Goal: Information Seeking & Learning: Learn about a topic

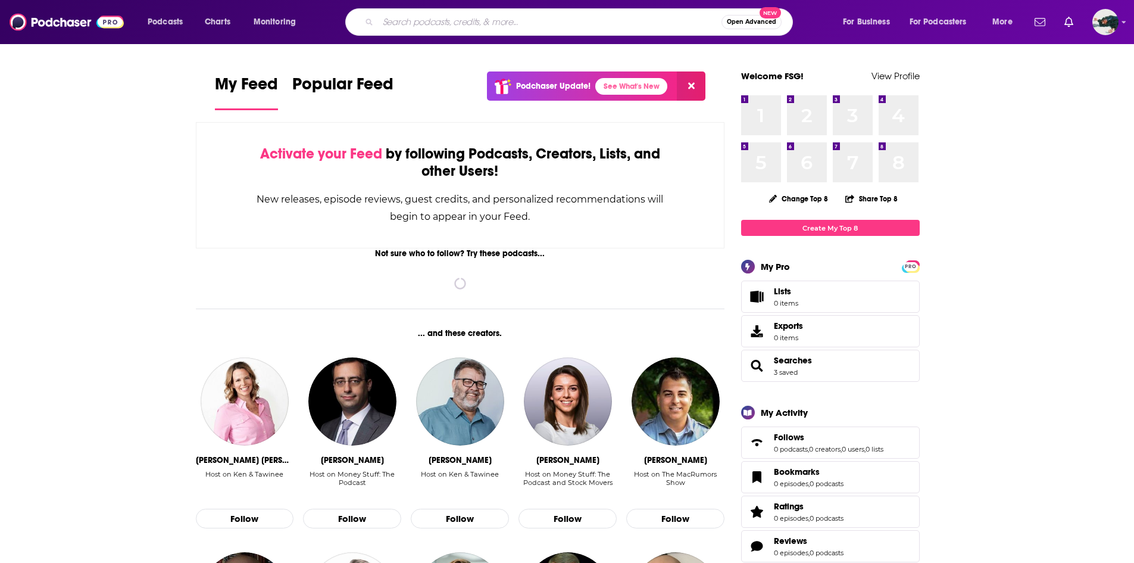
click at [544, 13] on input "Search podcasts, credits, & more..." at bounding box center [550, 22] width 344 height 19
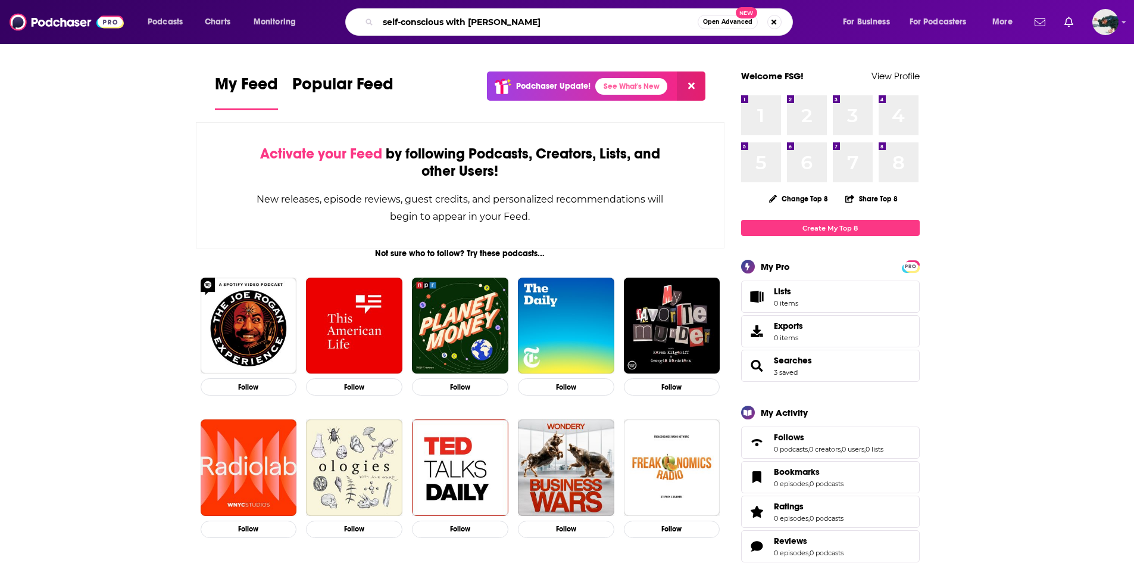
type input "self-conscious with [PERSON_NAME]"
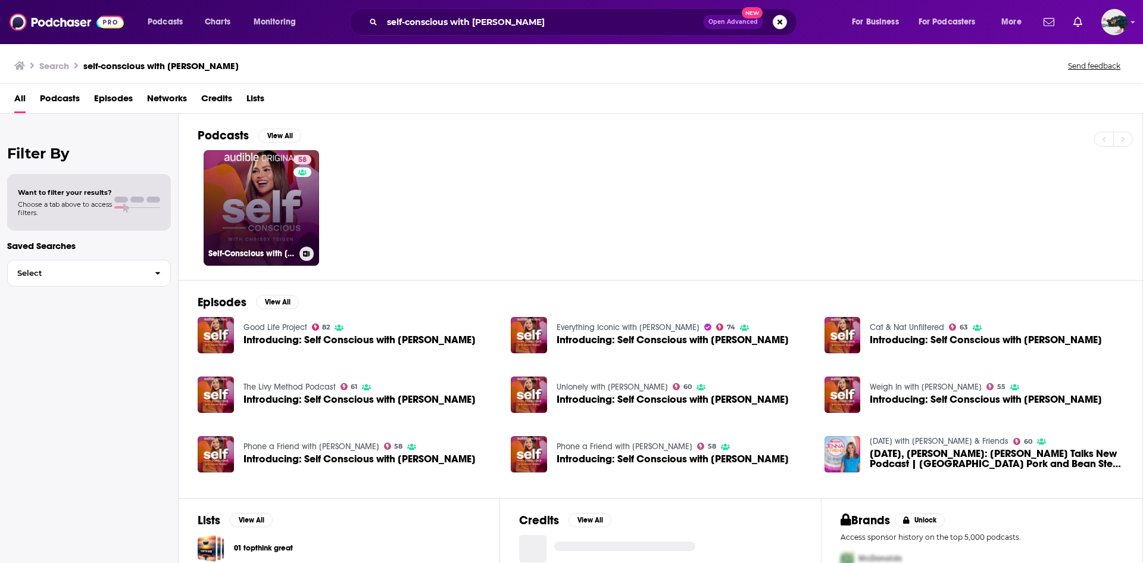
click at [247, 204] on link "58 Self-Conscious with [PERSON_NAME]" at bounding box center [262, 208] width 116 height 116
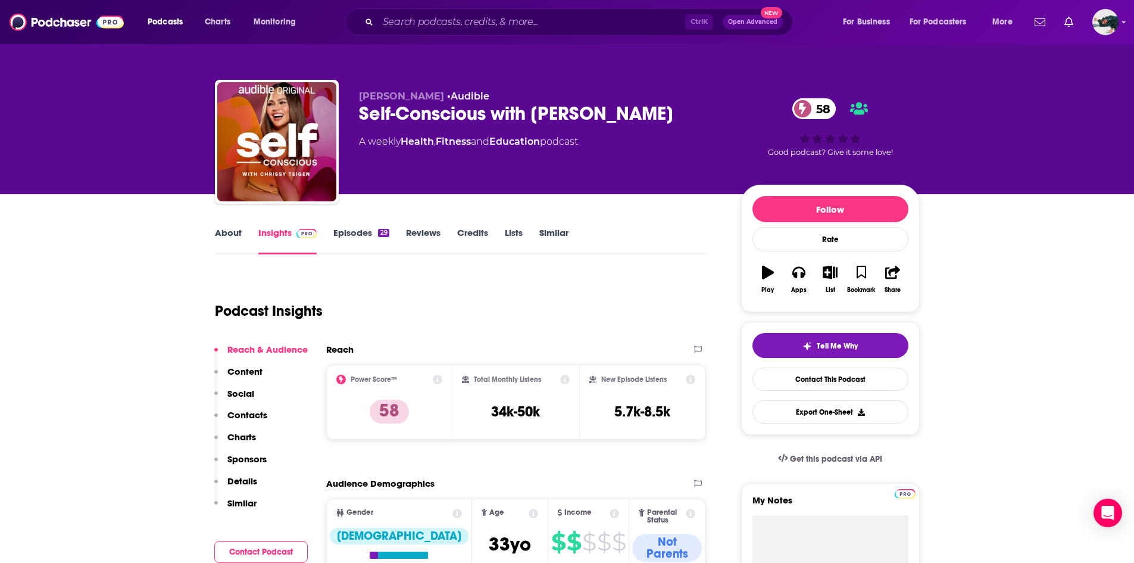
drag, startPoint x: 419, startPoint y: 4, endPoint x: 420, endPoint y: 14, distance: 10.3
click at [420, 5] on div "Podcasts Charts Monitoring Ctrl K Open Advanced New For Business For Podcasters…" at bounding box center [567, 22] width 1134 height 44
click at [422, 18] on input "Search podcasts, credits, & more..." at bounding box center [531, 22] width 307 height 19
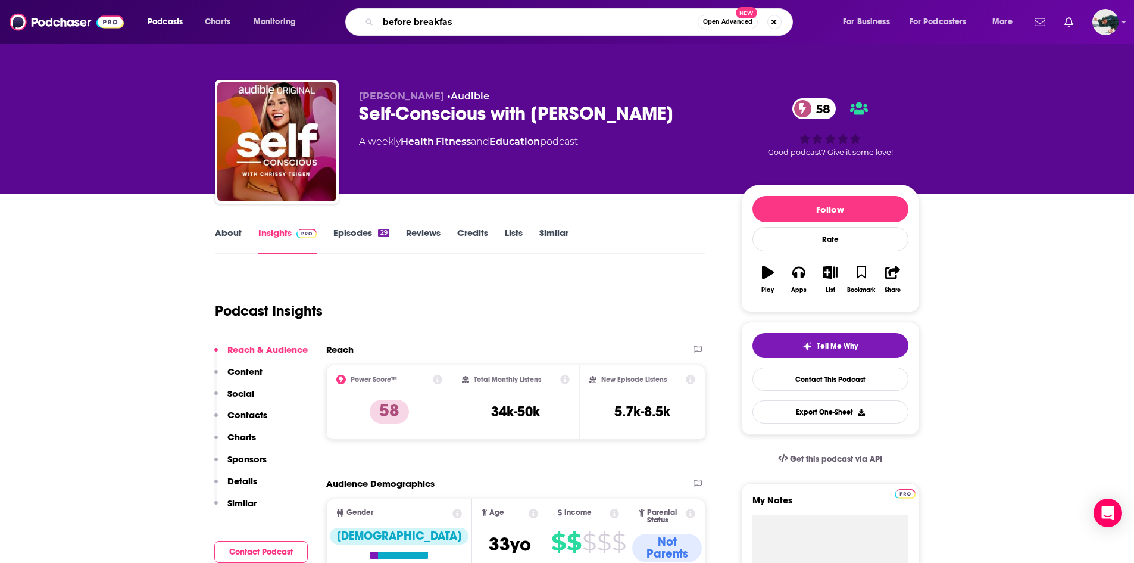
type input "before breakfast"
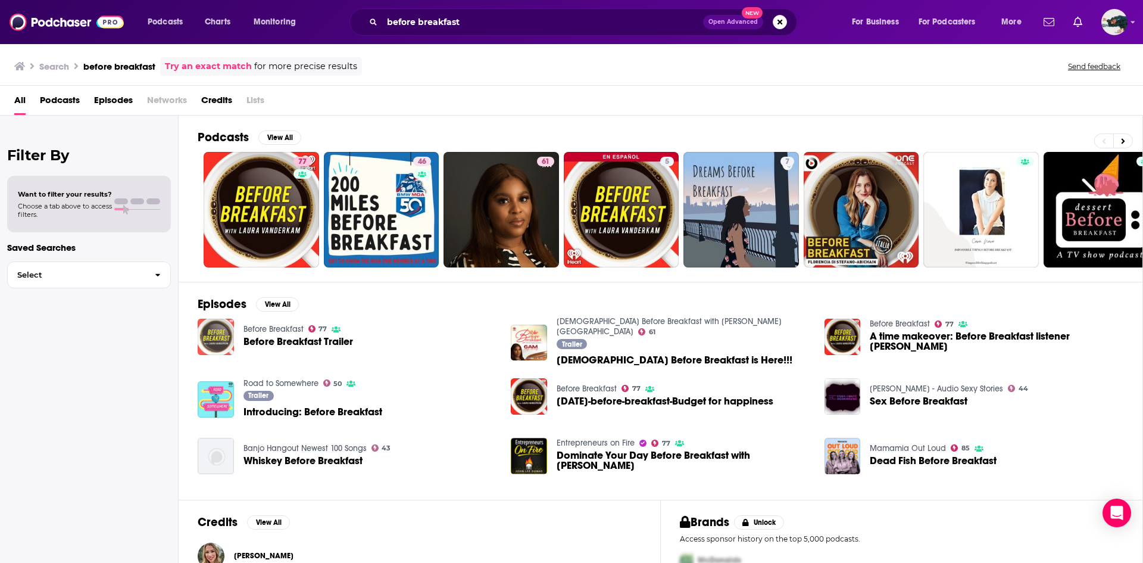
click at [228, 335] on img "Before Breakfast Trailer" at bounding box center [216, 337] width 36 height 36
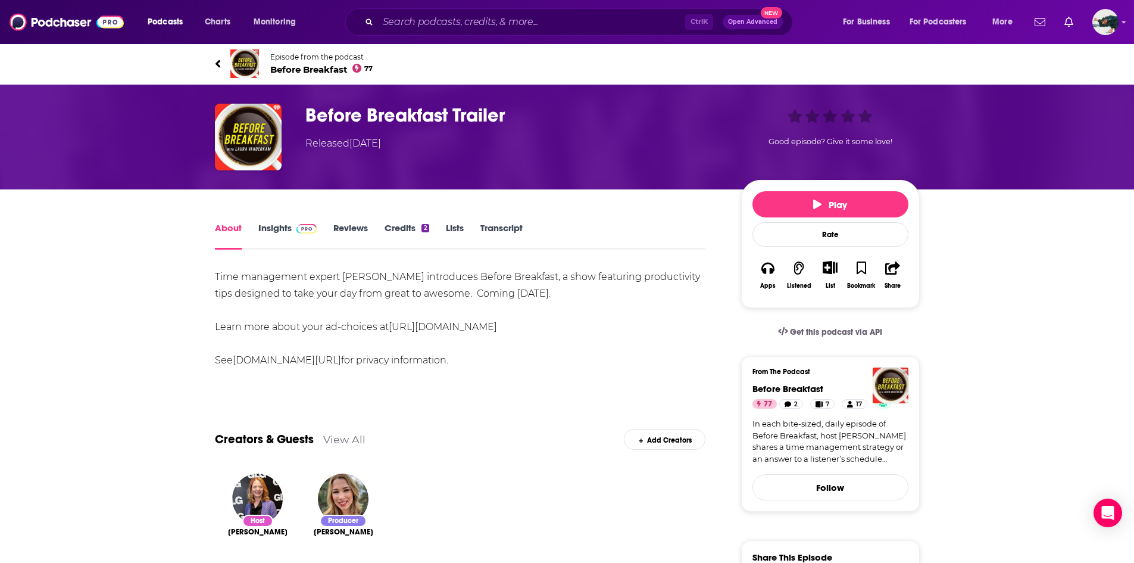
click at [279, 234] on link "Insights" at bounding box center [287, 235] width 59 height 27
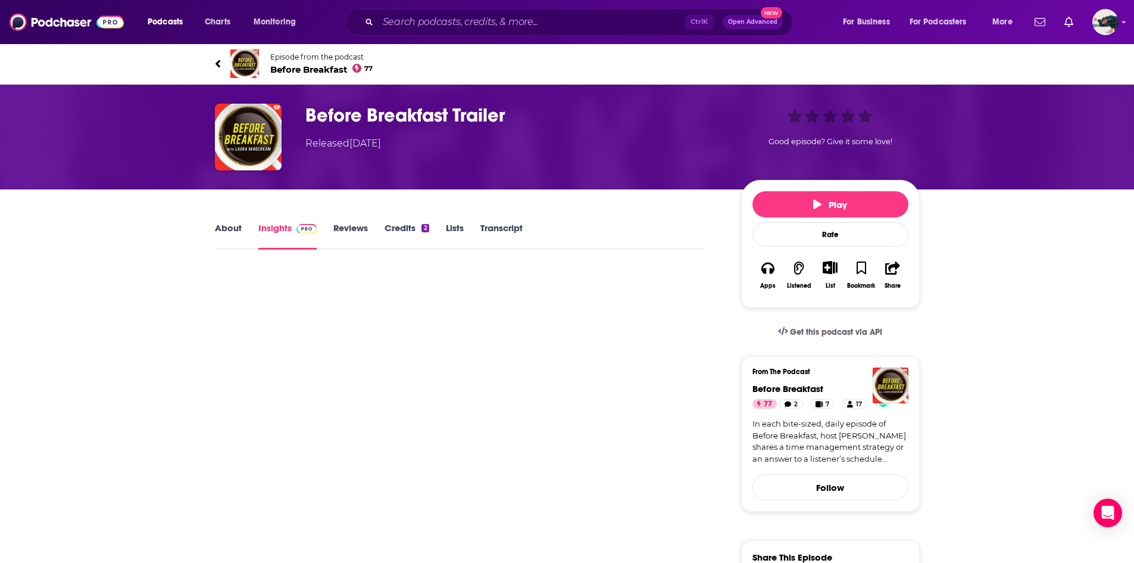
click at [306, 63] on span "Episode from the podcast Before Breakfast 77" at bounding box center [321, 63] width 103 height 23
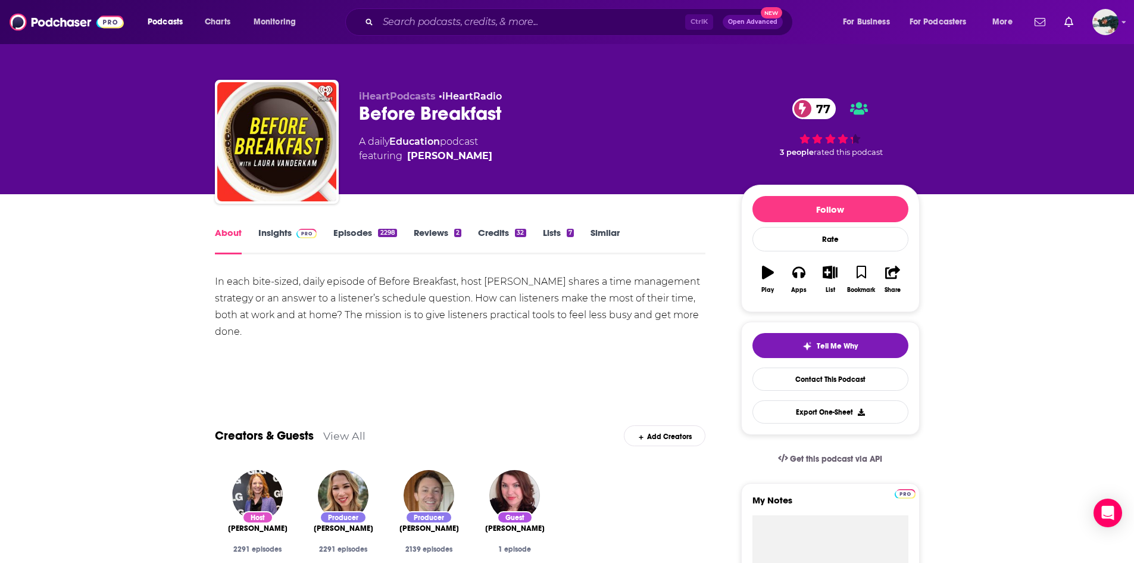
click at [263, 238] on link "Insights" at bounding box center [287, 240] width 59 height 27
